Goal: Task Accomplishment & Management: Complete application form

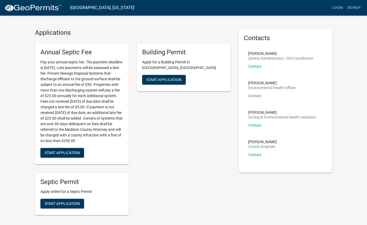
scroll to position [9, 0]
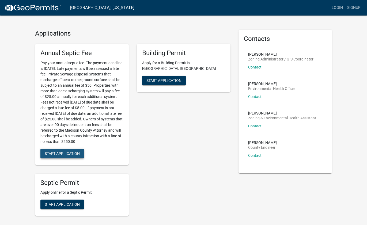
click at [73, 157] on button "Start Application" at bounding box center [62, 154] width 44 height 10
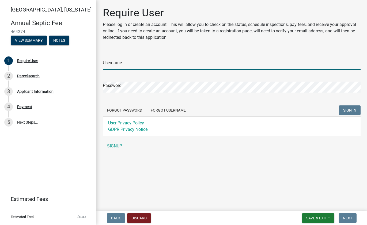
type input "[EMAIL_ADDRESS][DOMAIN_NAME]"
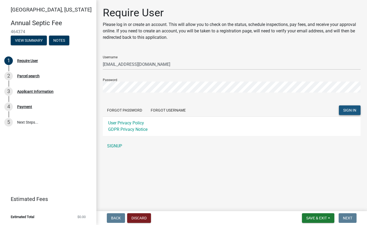
click at [345, 110] on span "SIGN IN" at bounding box center [349, 110] width 13 height 4
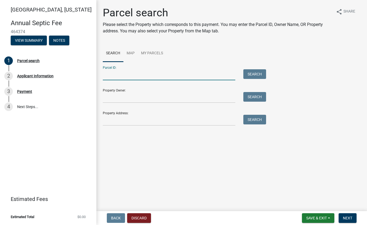
click at [136, 76] on input "Parcel ID:" at bounding box center [169, 74] width 132 height 11
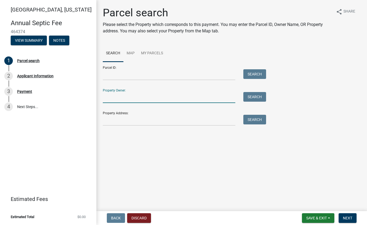
click at [121, 96] on input "Property Owner:" at bounding box center [169, 97] width 132 height 11
type input "[PERSON_NAME]"
click at [256, 98] on button "Search" at bounding box center [254, 97] width 23 height 10
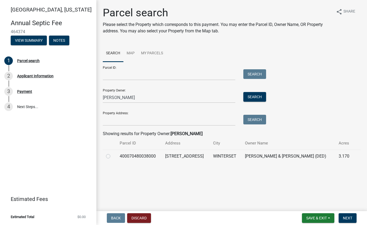
click at [112, 153] on label at bounding box center [112, 153] width 0 height 0
click at [112, 157] on input "radio" at bounding box center [113, 154] width 3 height 3
radio input "true"
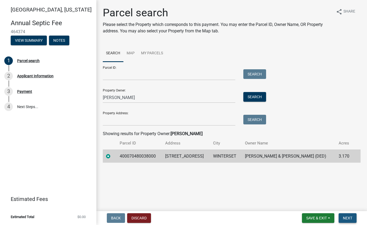
click at [350, 219] on span "Next" at bounding box center [347, 218] width 9 height 4
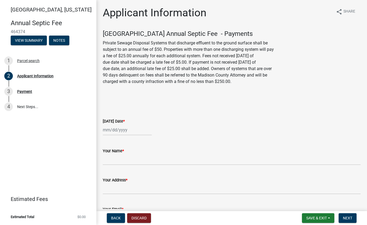
select select "8"
select select "2025"
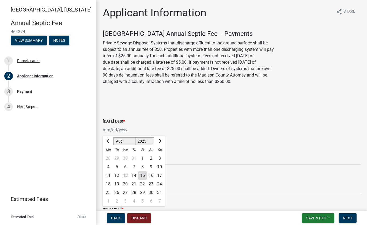
click at [108, 132] on div "[PERSON_NAME] Feb Mar Apr [PERSON_NAME][DATE] Oct Nov [DATE] 1526 1527 1528 152…" at bounding box center [127, 129] width 49 height 11
click at [142, 176] on div "15" at bounding box center [142, 175] width 9 height 9
type input "[DATE]"
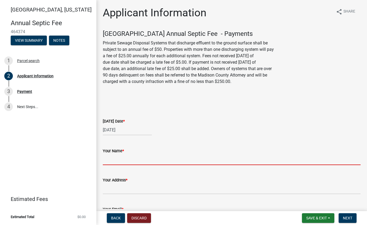
click at [125, 162] on input "Your Name *" at bounding box center [232, 159] width 258 height 11
type input "[PERSON_NAME]"
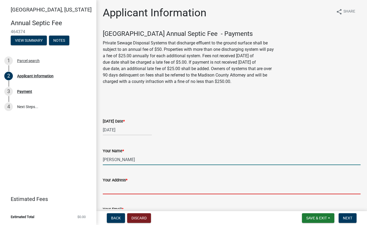
type input "[STREET_ADDRESS]"
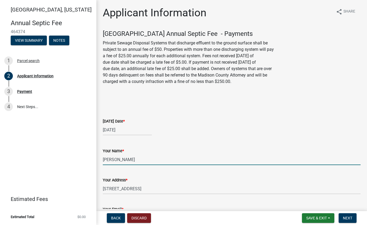
type input "[EMAIL_ADDRESS][DOMAIN_NAME]"
type input "5152295685"
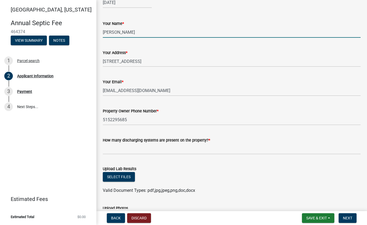
scroll to position [136, 0]
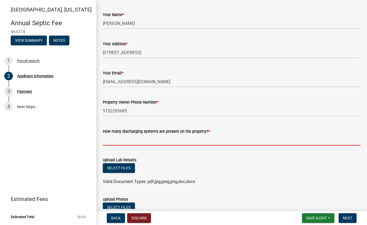
click at [154, 141] on input "text" at bounding box center [232, 140] width 258 height 11
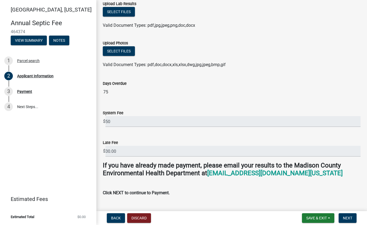
scroll to position [305, 0]
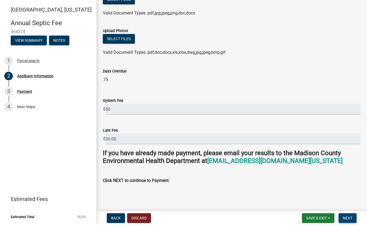
type input "1"
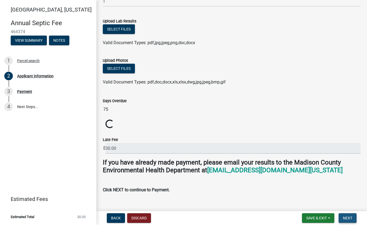
click at [350, 218] on span "Next" at bounding box center [347, 218] width 9 height 4
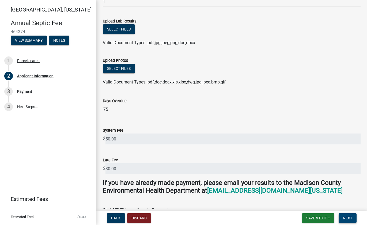
scroll to position [305, 0]
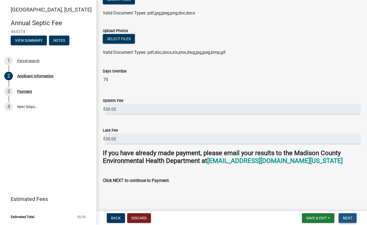
click at [346, 215] on button "Next" at bounding box center [348, 218] width 18 height 10
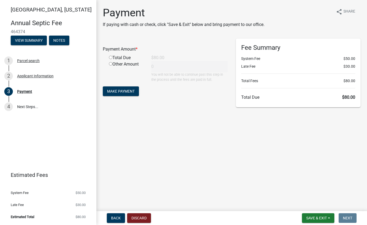
click at [114, 59] on div "Total Due" at bounding box center [126, 58] width 42 height 6
click at [111, 56] on input "radio" at bounding box center [110, 57] width 3 height 3
radio input "true"
type input "80"
click at [126, 91] on span "Make Payment" at bounding box center [121, 91] width 28 height 4
